Goal: Book appointment/travel/reservation

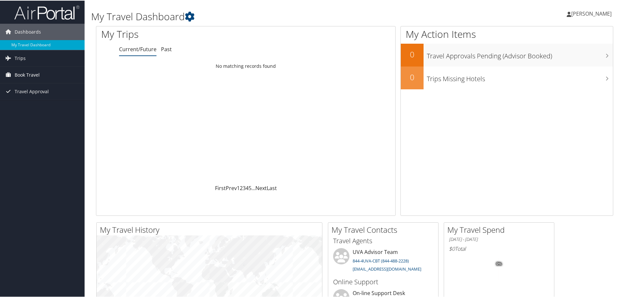
click at [26, 69] on span "Book Travel" at bounding box center [27, 74] width 25 height 16
click at [39, 104] on link "Book/Manage Online Trips" at bounding box center [42, 107] width 85 height 10
